Goal: Task Accomplishment & Management: Use online tool/utility

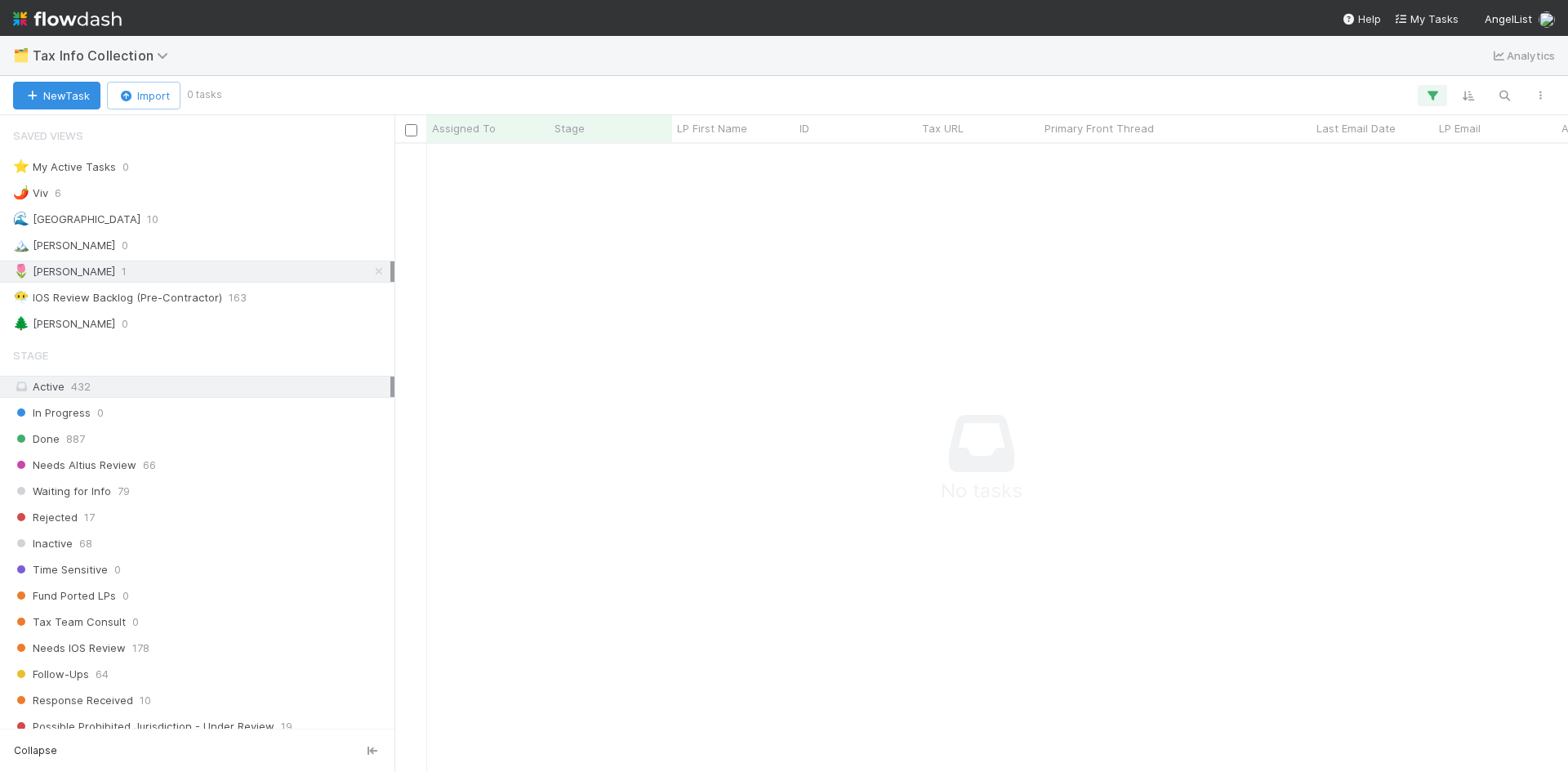
scroll to position [604, 1162]
click at [121, 319] on span "0" at bounding box center [124, 324] width 7 height 21
click at [139, 56] on span "Tax Info Collection" at bounding box center [104, 56] width 144 height 16
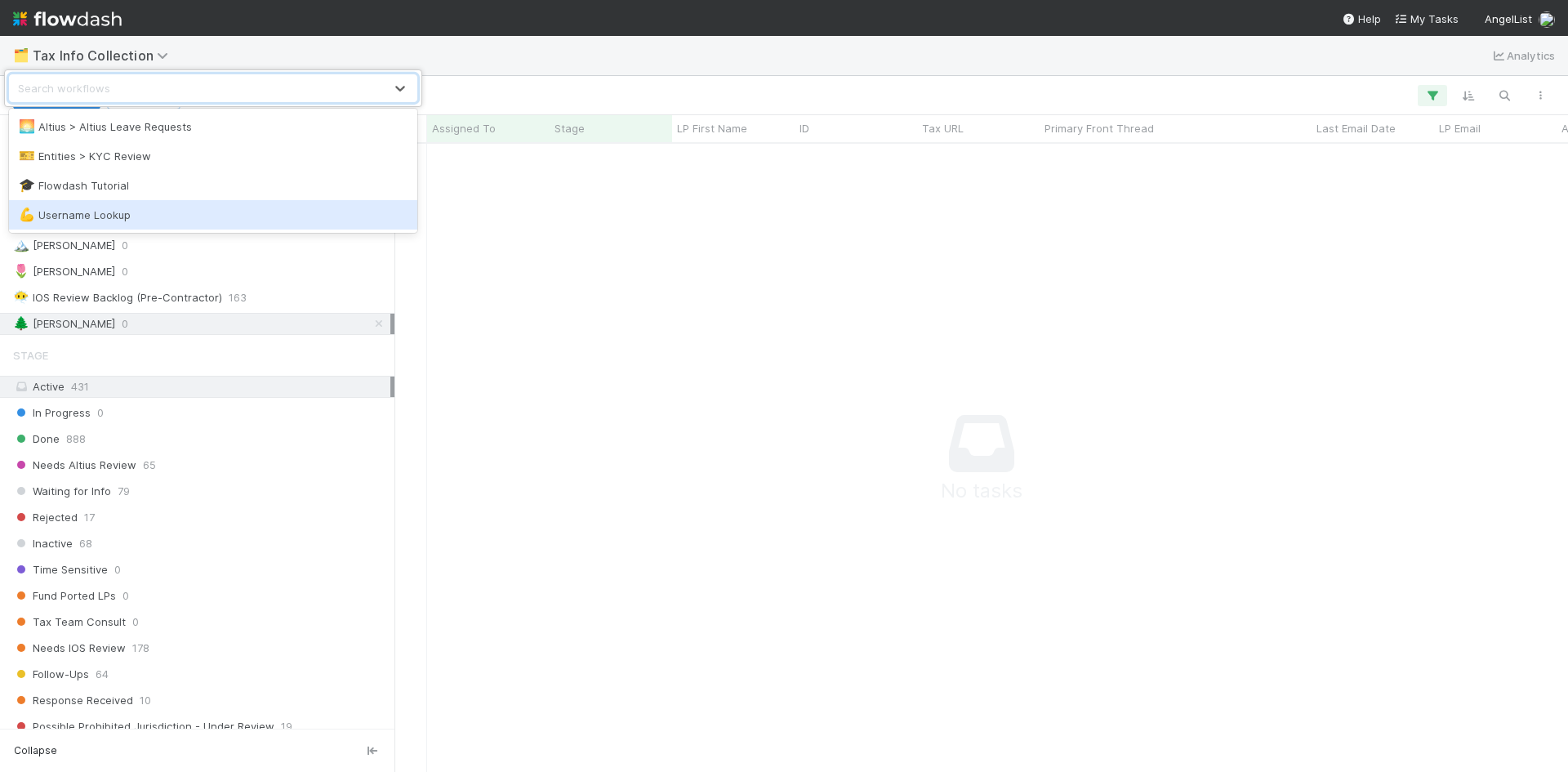
click at [539, 337] on div "option Username Lookup focused, 4 of 4. 4 results available. Use Up and Down to…" at bounding box center [784, 386] width 1568 height 772
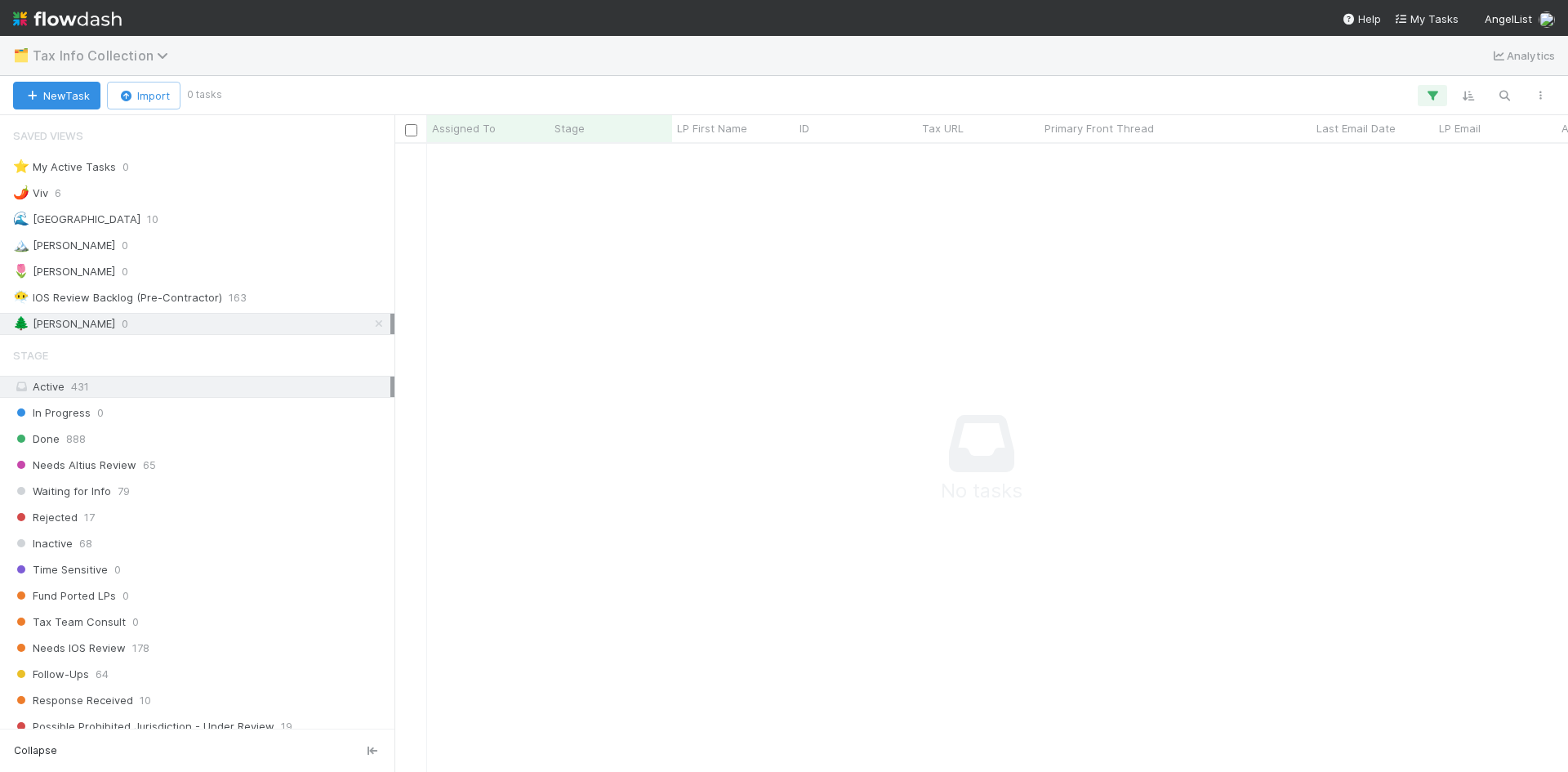
click at [158, 53] on icon at bounding box center [165, 55] width 16 height 13
click at [53, 90] on div "Search workflows" at bounding box center [64, 88] width 92 height 16
click at [397, 86] on icon at bounding box center [400, 88] width 10 height 6
click at [157, 49] on icon at bounding box center [165, 55] width 16 height 13
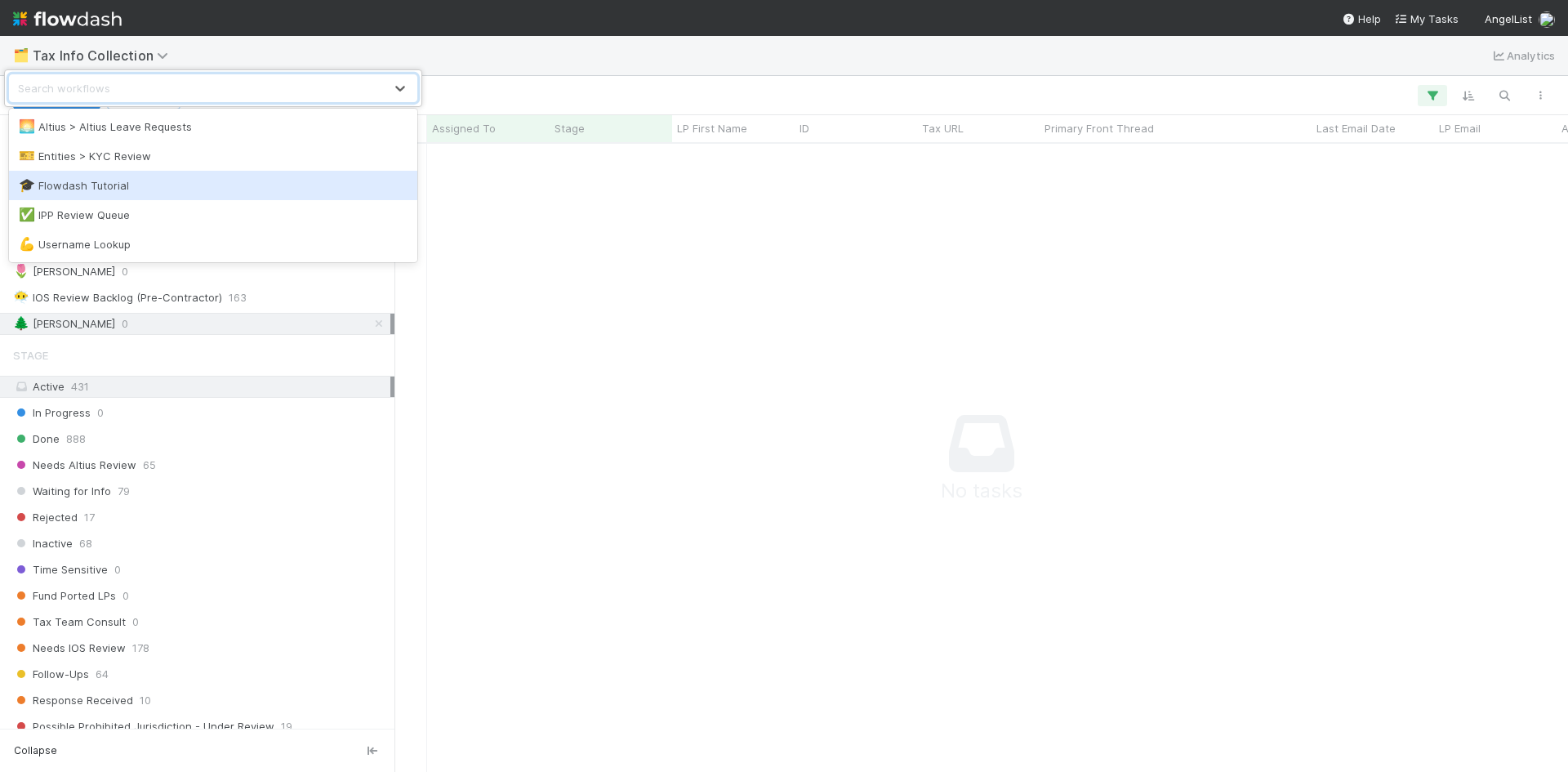
click at [567, 298] on div "option Flowdash Tutorial focused, 3 of 5. 5 results available. Use Up and Down …" at bounding box center [784, 386] width 1568 height 772
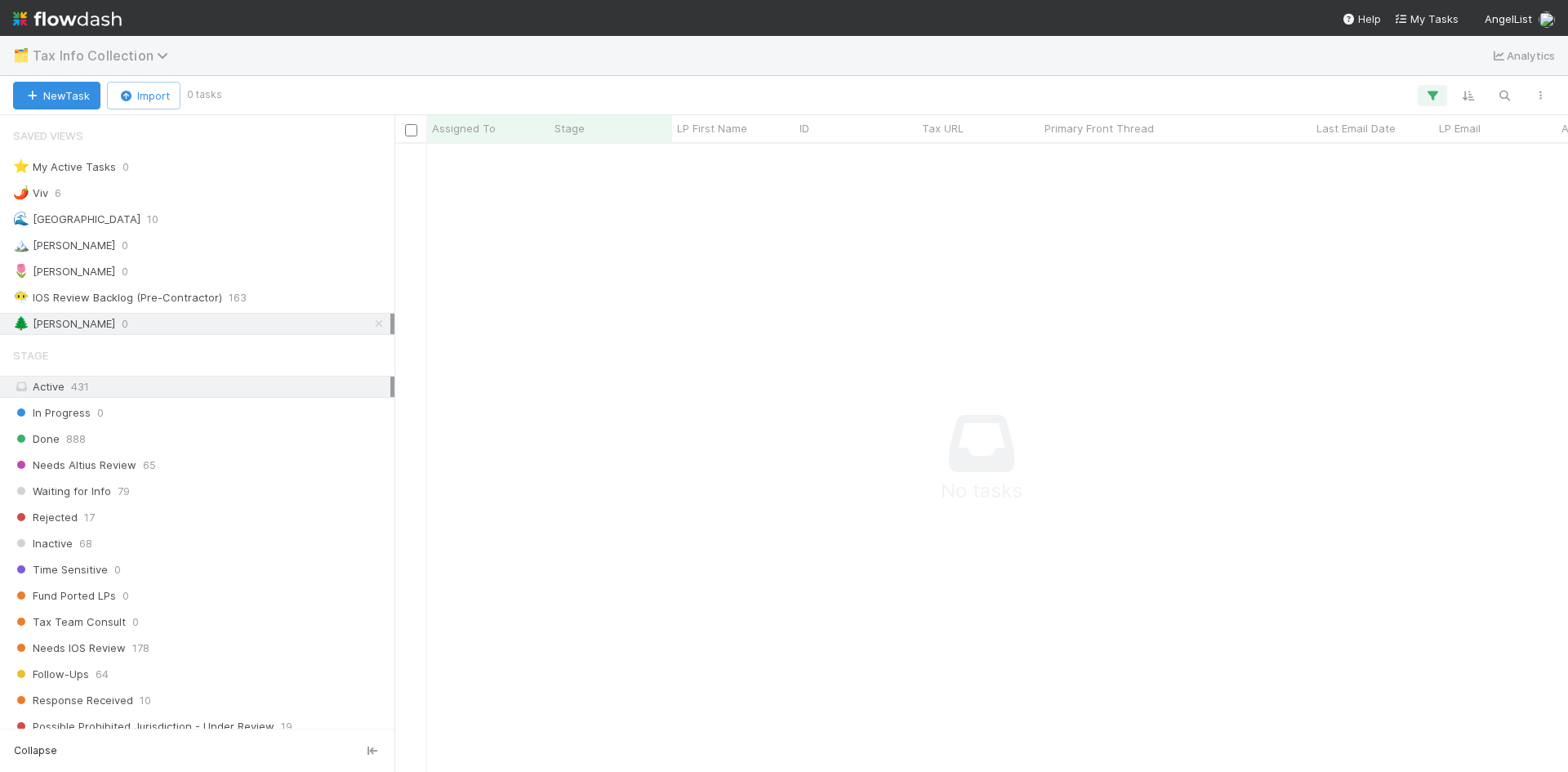
click at [152, 57] on span "Tax Info Collection" at bounding box center [104, 56] width 144 height 16
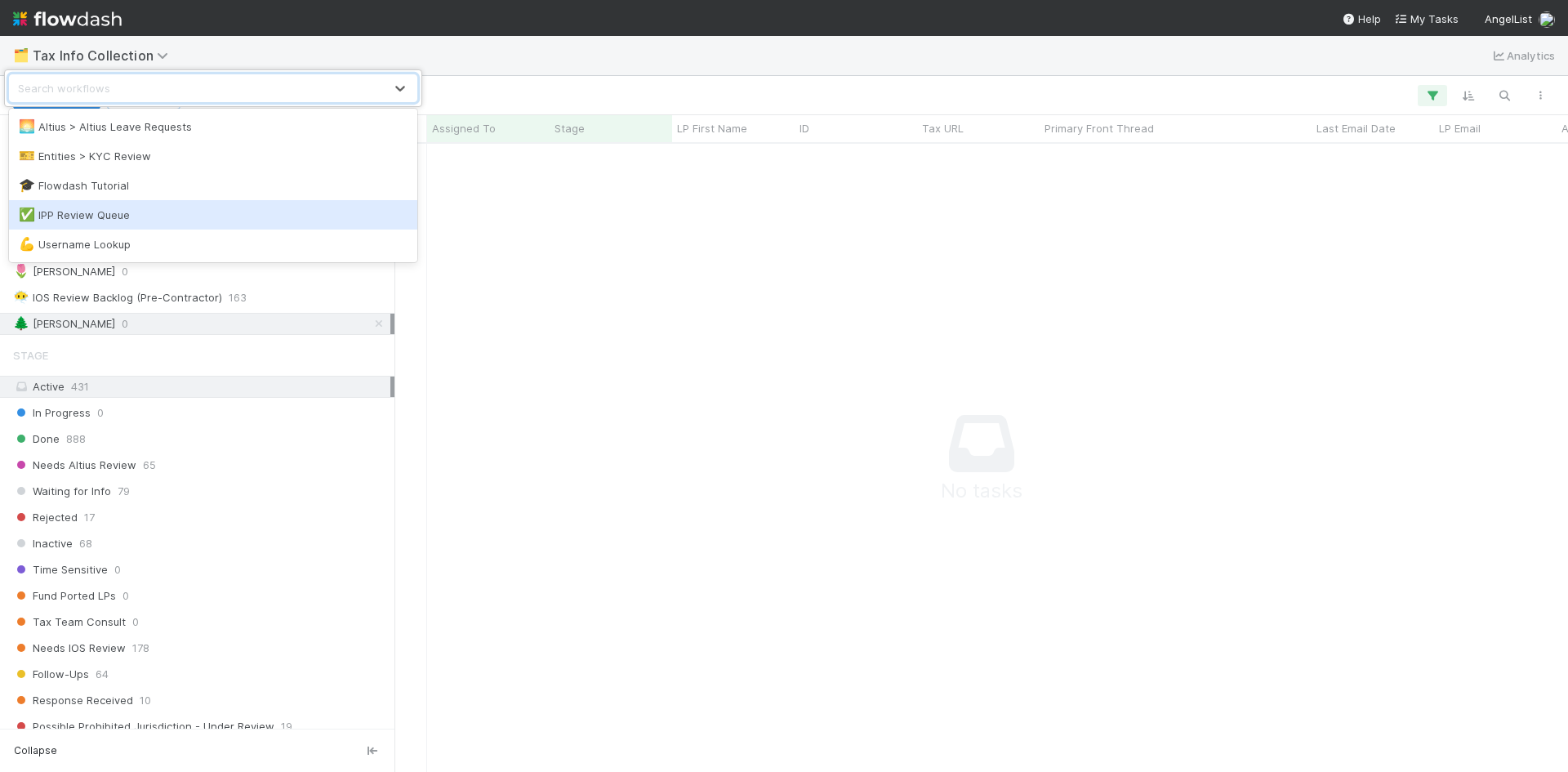
click at [98, 223] on div "✅ IPP Review Queue" at bounding box center [213, 215] width 408 height 30
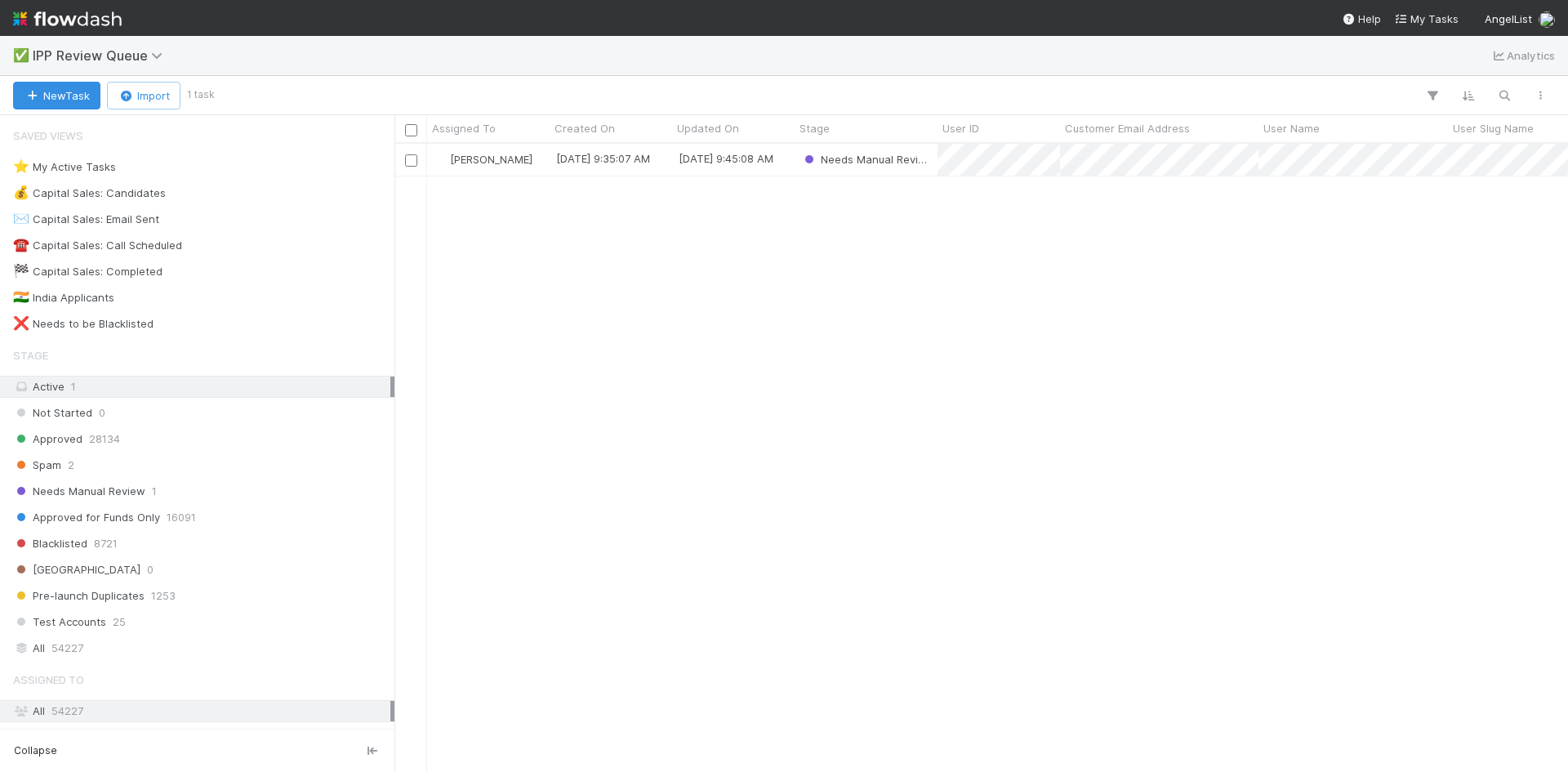
scroll to position [616, 1162]
click at [136, 488] on span "Needs Manual Review" at bounding box center [78, 491] width 132 height 21
